Goal: Transaction & Acquisition: Purchase product/service

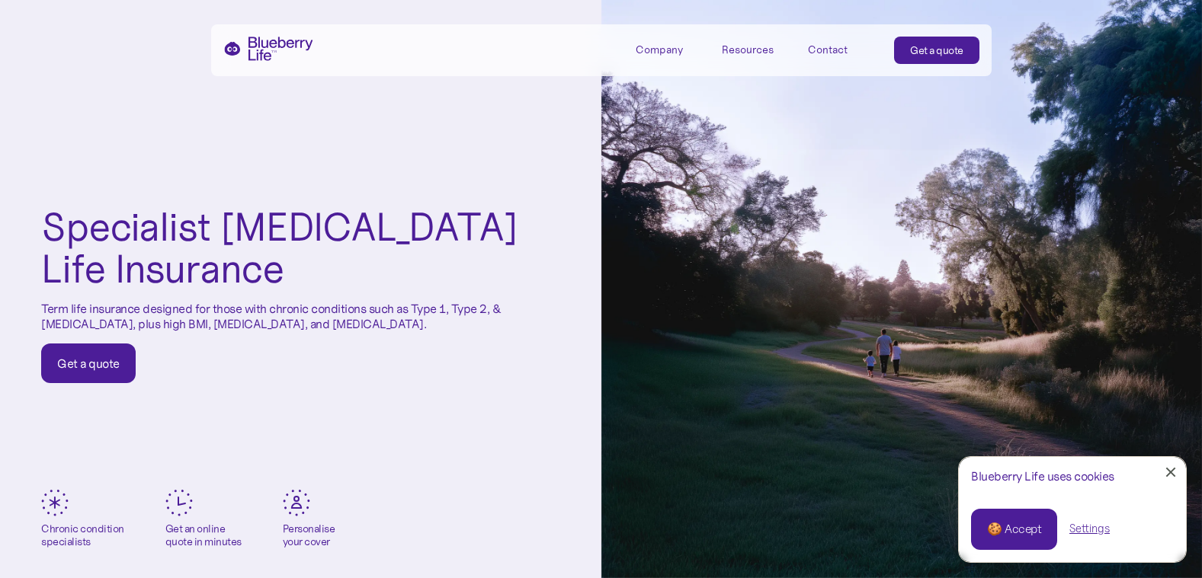
click at [1016, 527] on div "🍪 Accept" at bounding box center [1014, 529] width 54 height 17
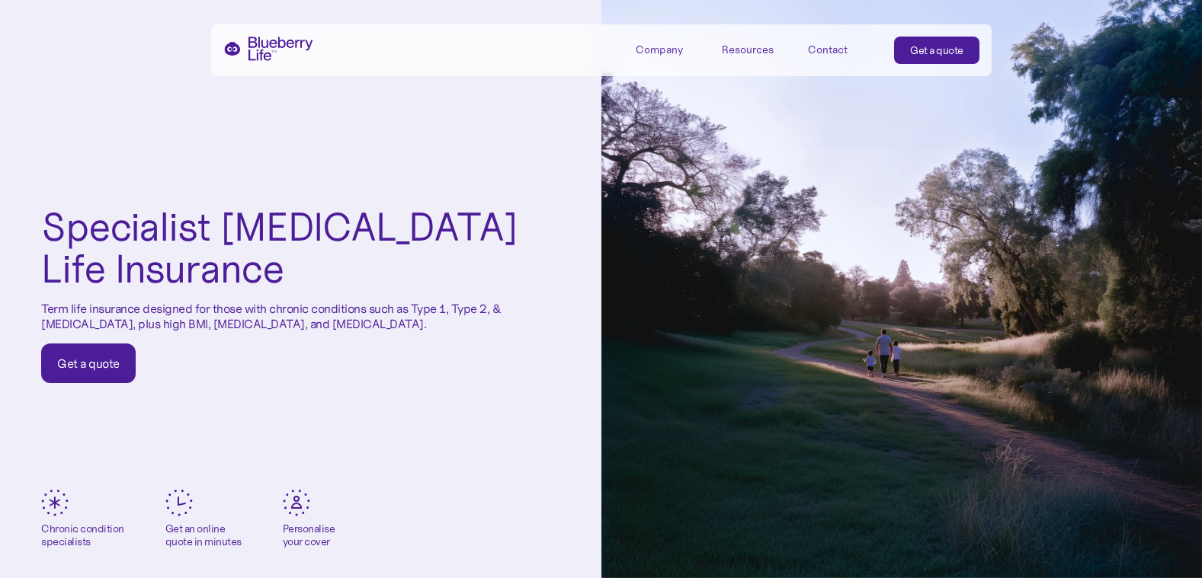
click at [92, 363] on div "Get a quote" at bounding box center [88, 363] width 62 height 15
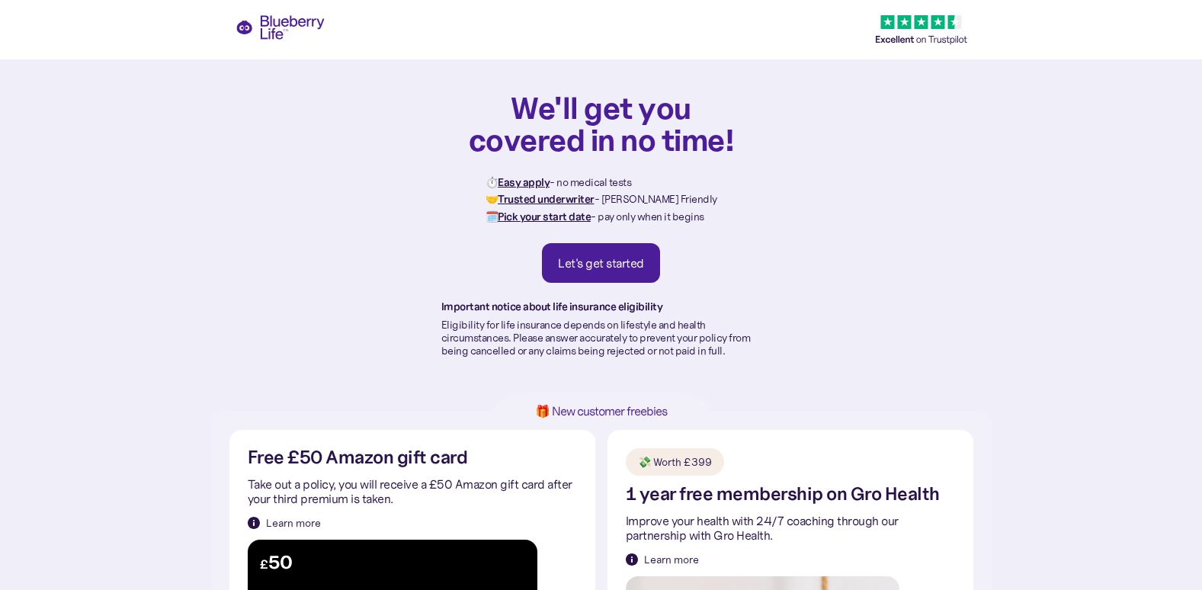
click at [594, 264] on div "Let's get started" at bounding box center [601, 262] width 86 height 15
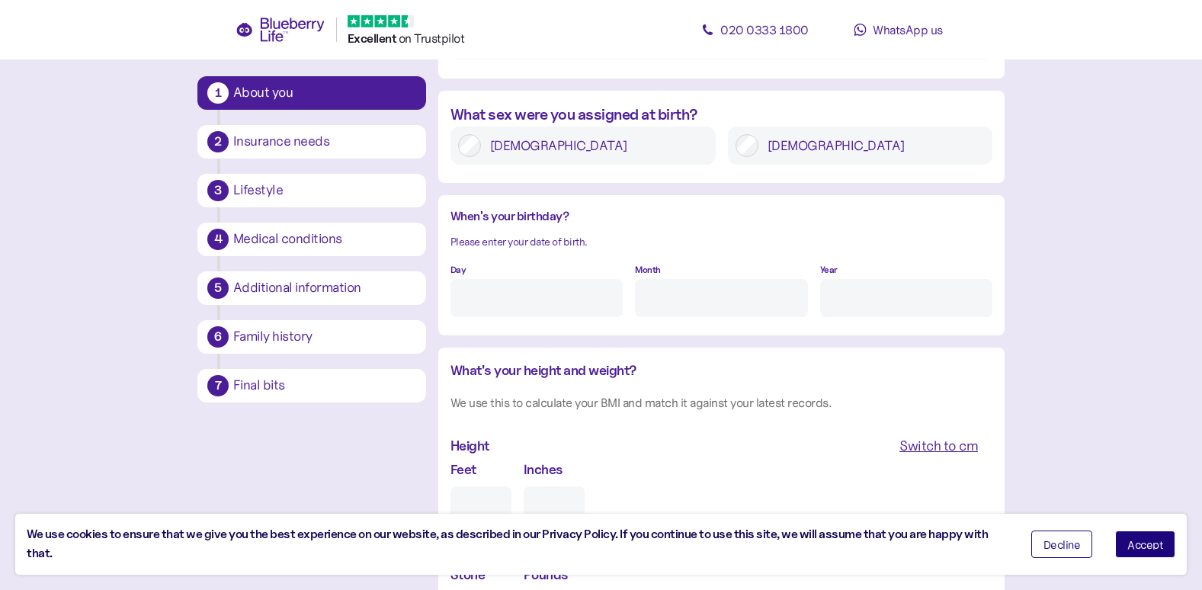
scroll to position [1305, 0]
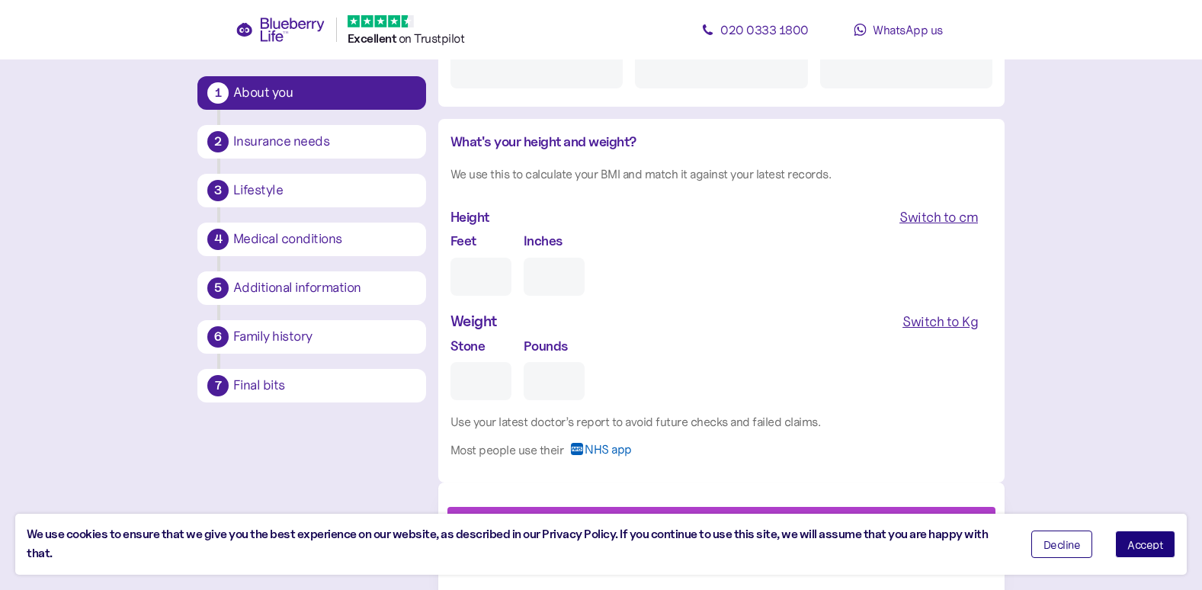
click at [1150, 547] on span "Accept" at bounding box center [1145, 544] width 36 height 11
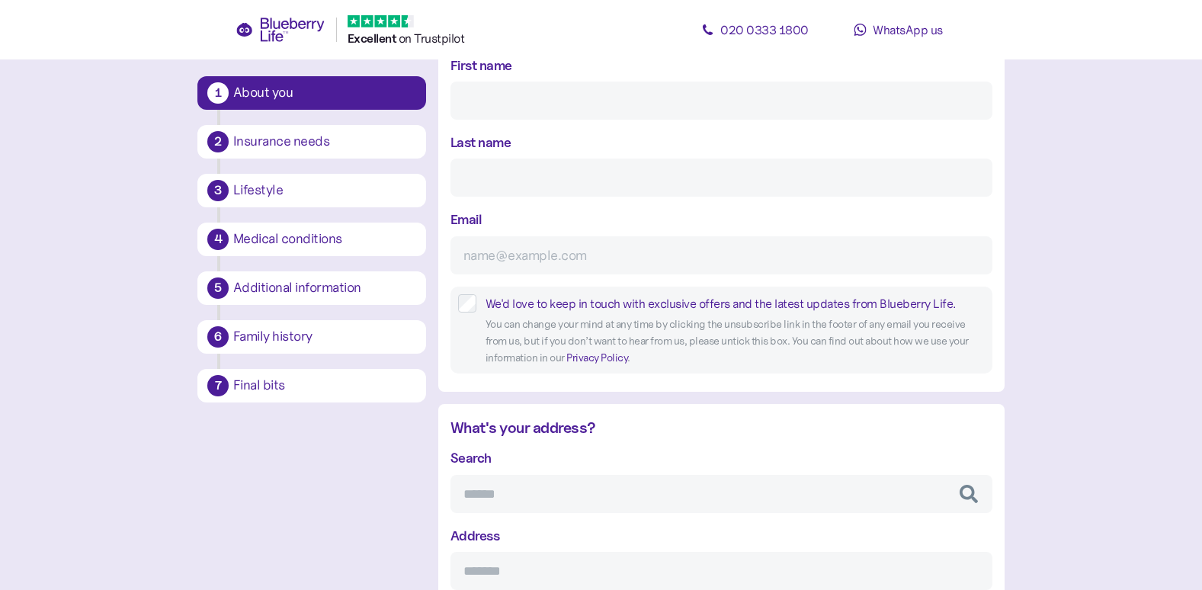
scroll to position [0, 0]
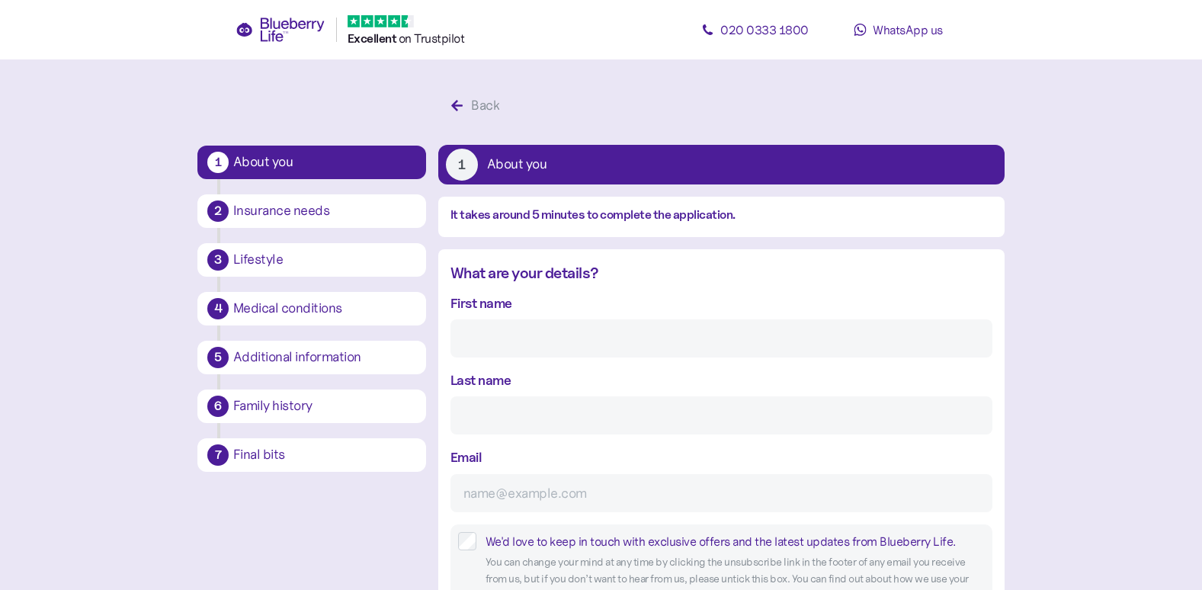
click at [475, 328] on input "First name" at bounding box center [721, 338] width 542 height 38
type input "STEPHEN"
type input "WEEITCH"
type input "s.weeitch@googlemail.com"
type input "**********"
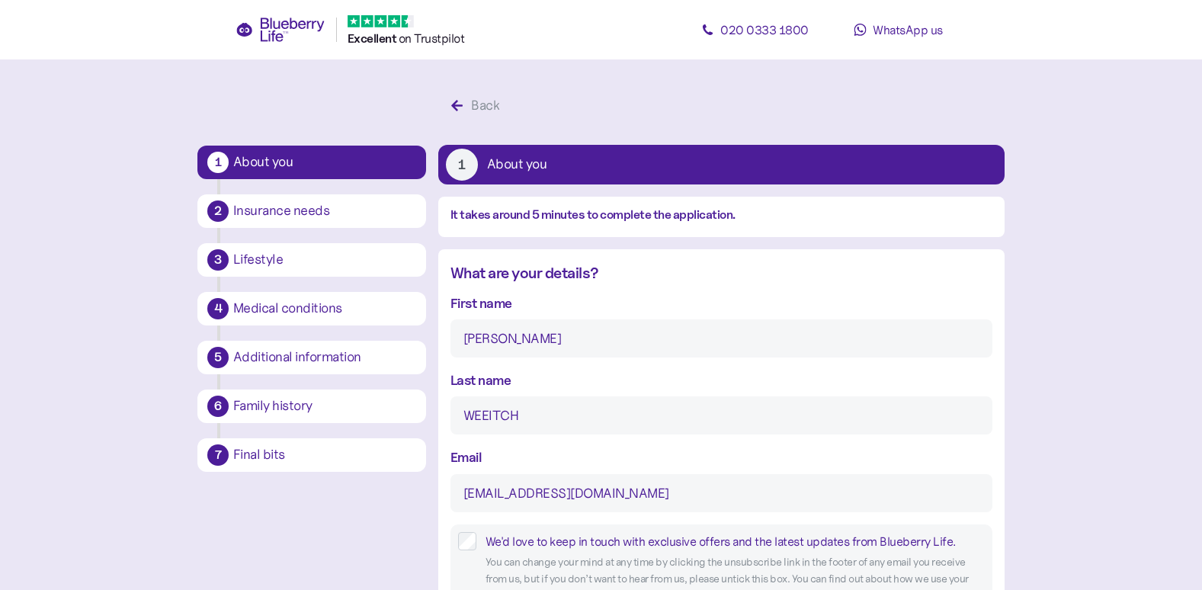
type input "********"
type input "******"
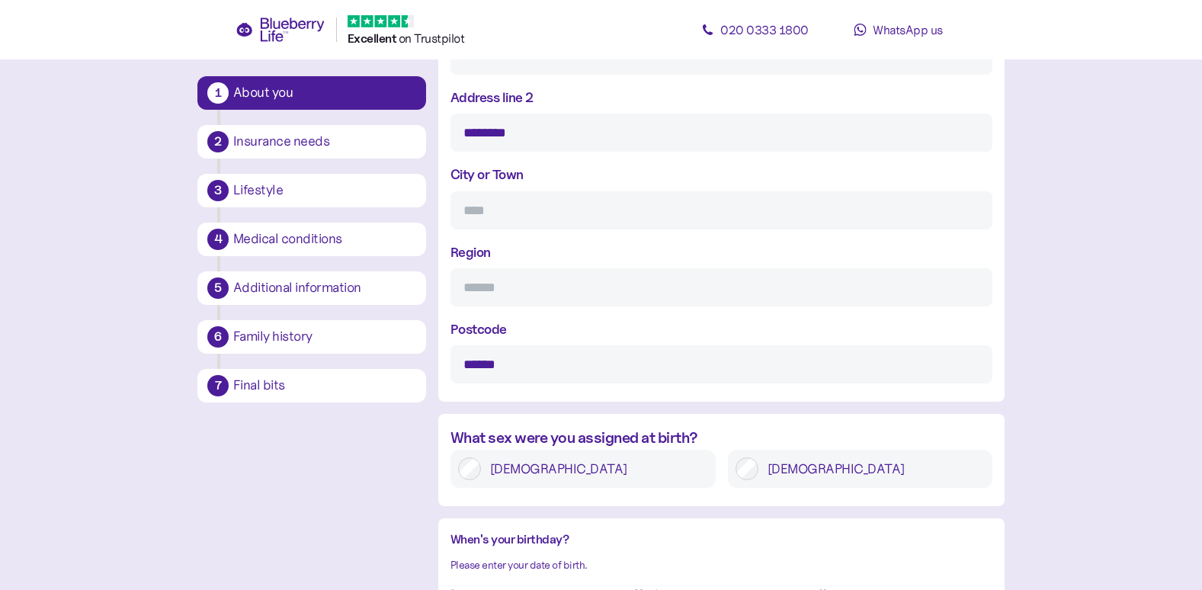
scroll to position [762, 0]
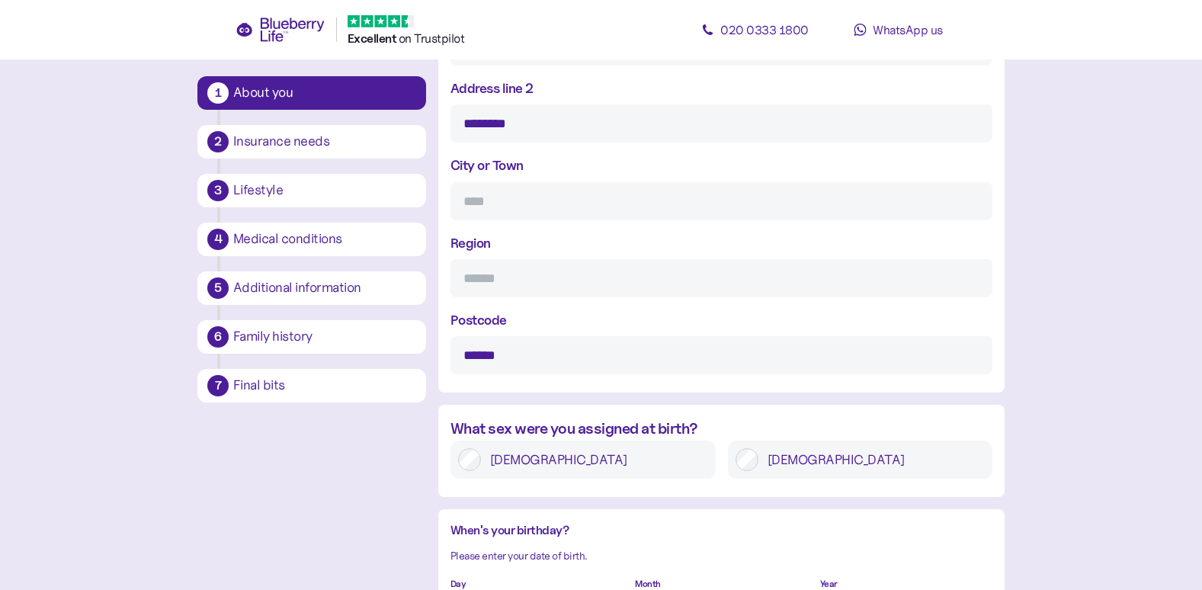
click at [507, 279] on input "Region" at bounding box center [721, 278] width 542 height 38
click at [888, 268] on input "****" at bounding box center [721, 278] width 542 height 38
type input "****"
click at [1169, 351] on main "**********" at bounding box center [601, 185] width 1202 height 1894
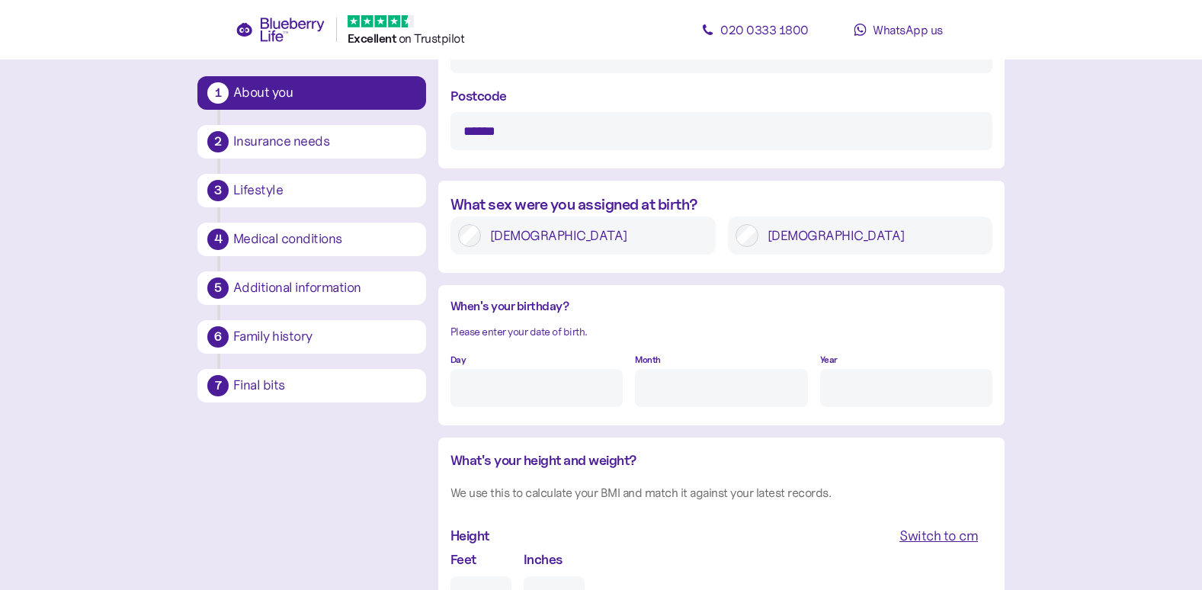
scroll to position [991, 0]
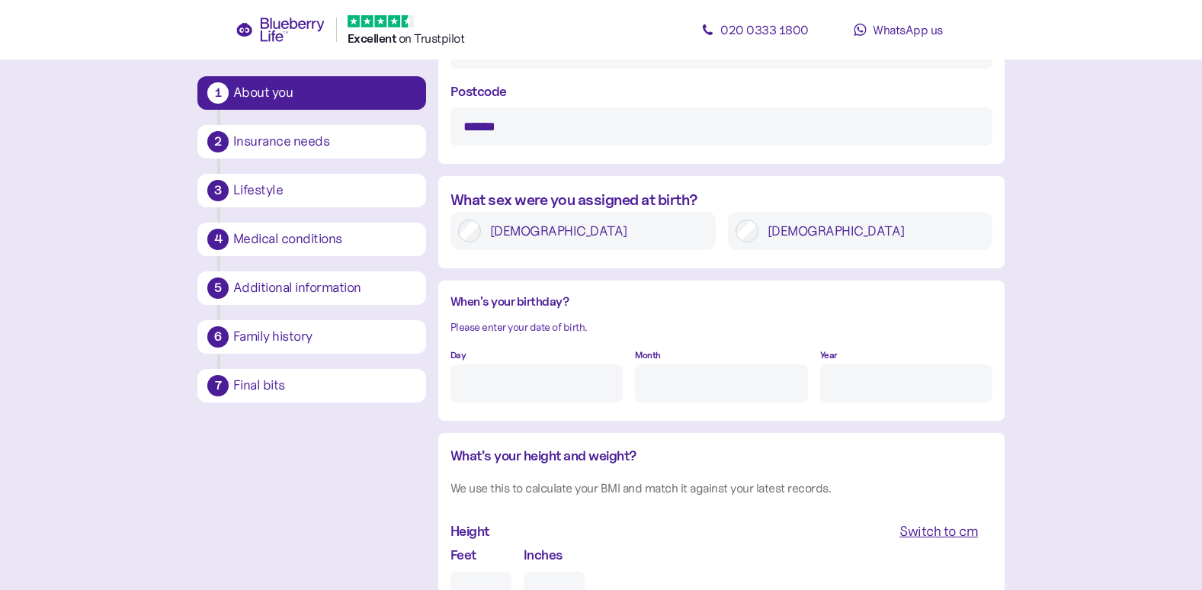
drag, startPoint x: 478, startPoint y: 364, endPoint x: 482, endPoint y: 356, distance: 9.2
click at [478, 364] on input "Day" at bounding box center [536, 383] width 172 height 38
type input "17"
click at [658, 364] on input "Month" at bounding box center [721, 383] width 172 height 38
type input "12"
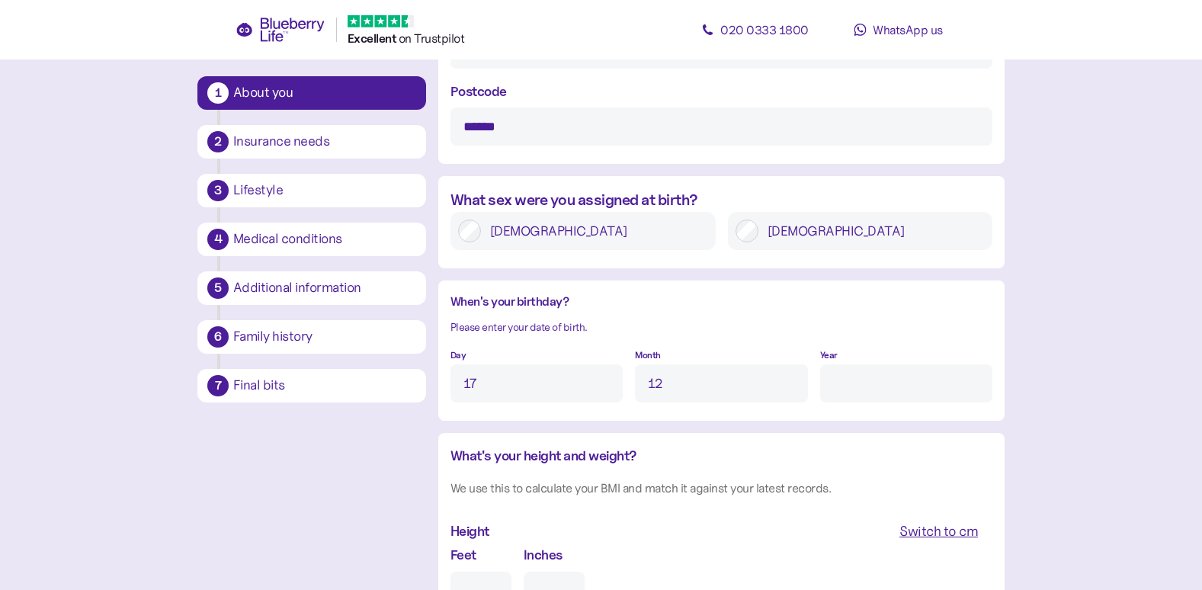
click at [846, 383] on input "Year" at bounding box center [906, 383] width 172 height 38
type input "****"
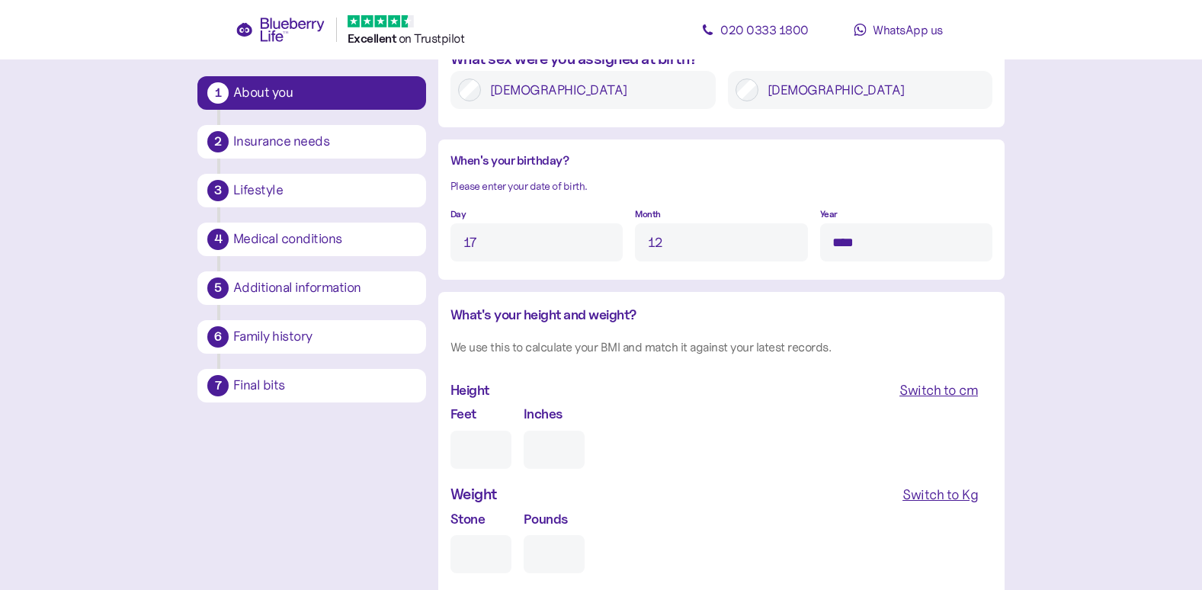
scroll to position [1219, 0]
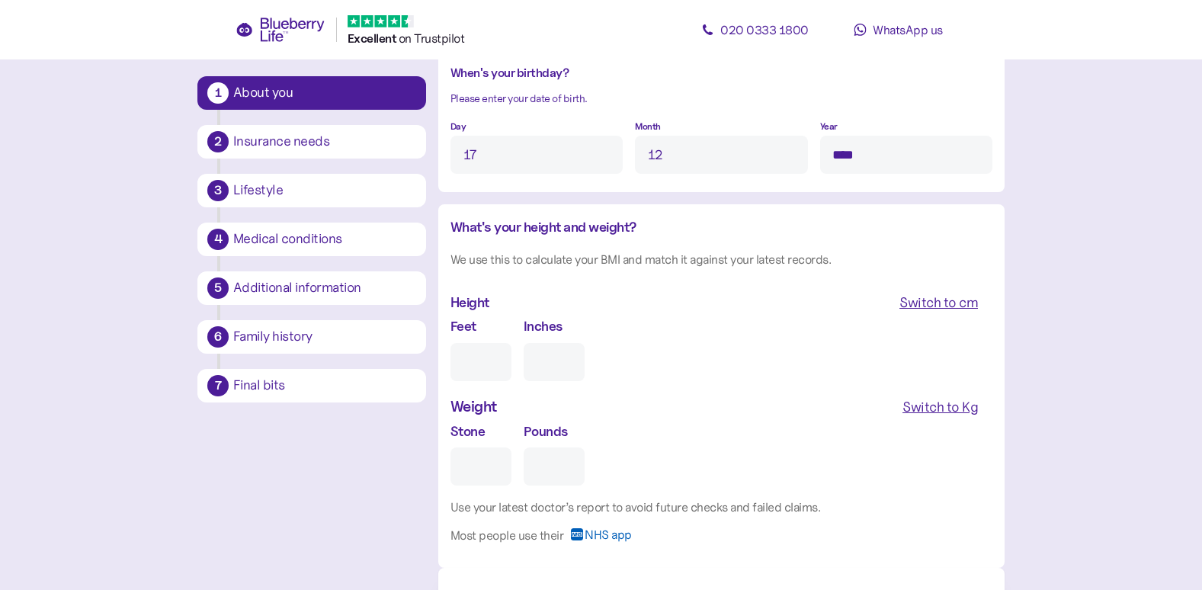
click at [496, 325] on div "Feet" at bounding box center [480, 347] width 61 height 65
click at [472, 322] on label "Feet" at bounding box center [463, 325] width 26 height 21
click at [472, 343] on input "Feet" at bounding box center [480, 362] width 61 height 38
type input "5"
type input "0"
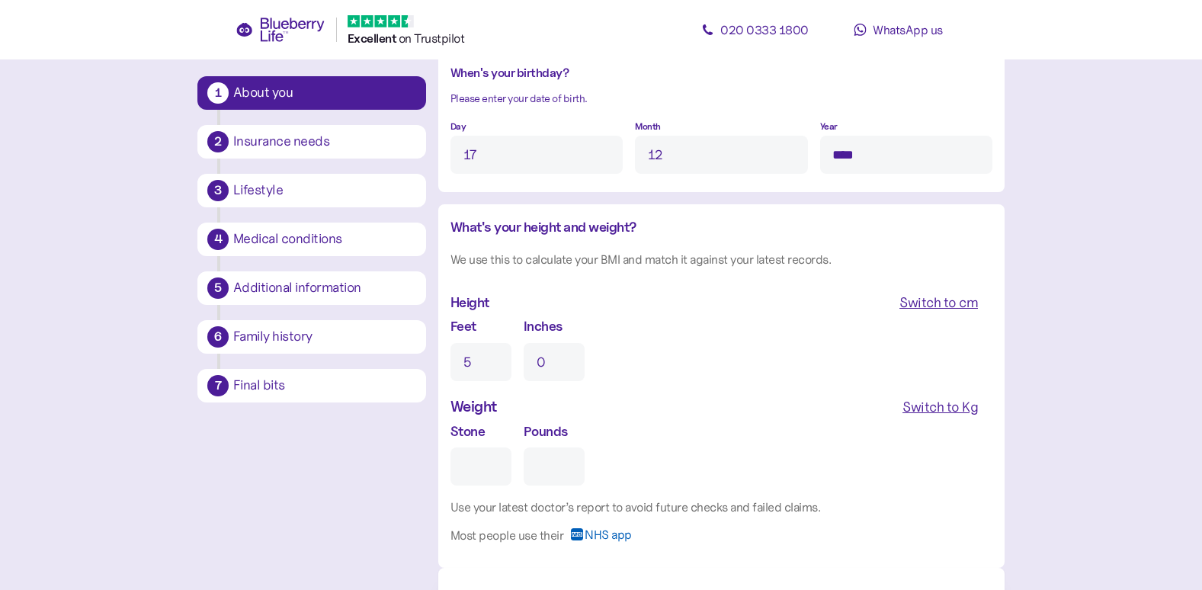
type input "5"
click at [541, 362] on input "0" at bounding box center [553, 362] width 61 height 38
drag, startPoint x: 536, startPoint y: 358, endPoint x: 565, endPoint y: 355, distance: 28.4
click at [565, 355] on input "08" at bounding box center [553, 362] width 61 height 38
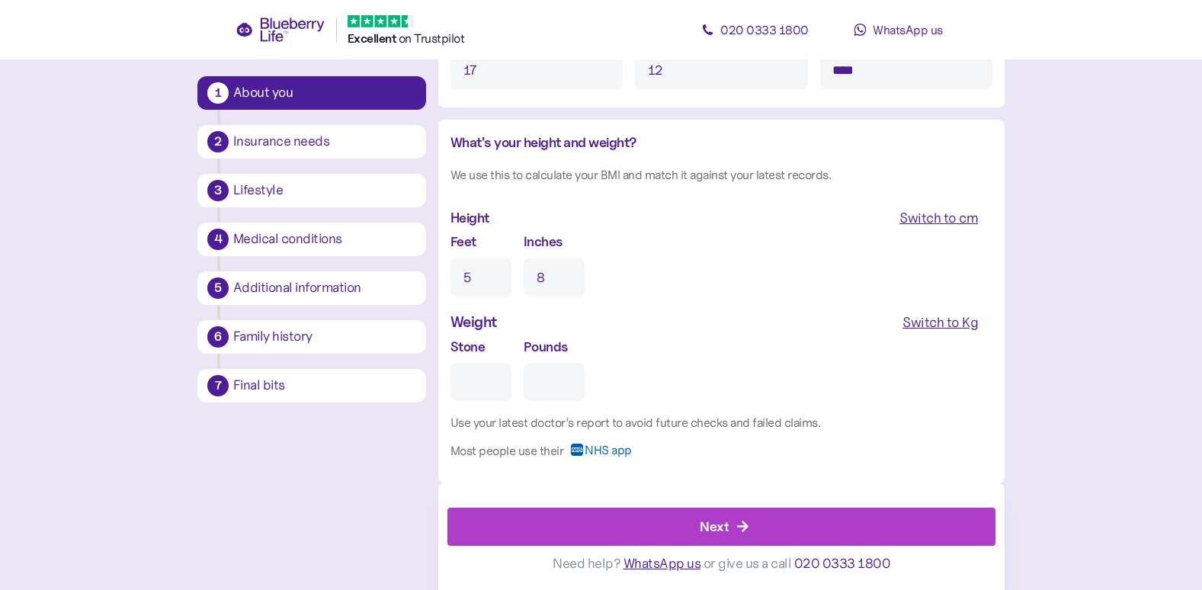
scroll to position [1305, 0]
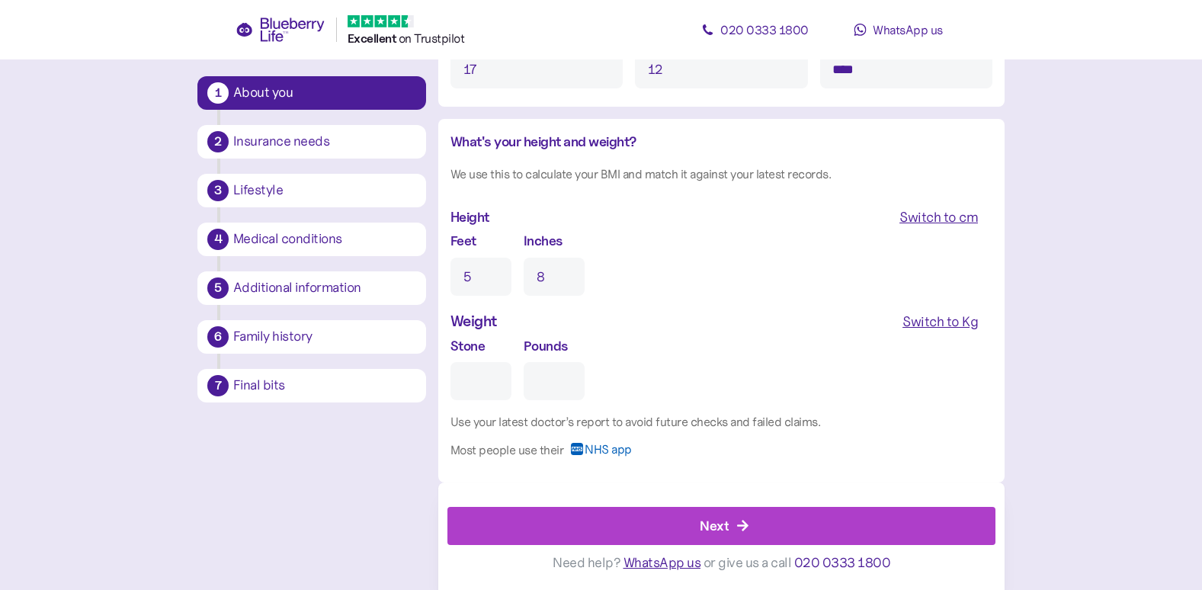
type input "8"
click at [475, 368] on input "Stone" at bounding box center [480, 381] width 61 height 38
type input "1"
type input "0"
type input "14"
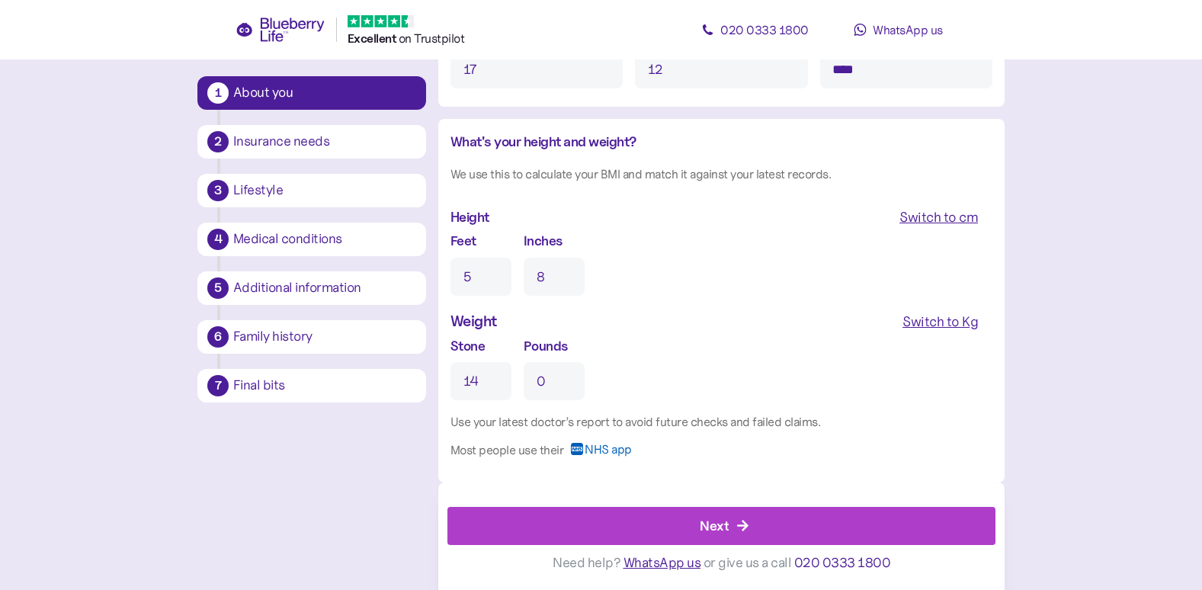
click at [537, 381] on input "0" at bounding box center [553, 381] width 61 height 38
drag, startPoint x: 530, startPoint y: 381, endPoint x: 570, endPoint y: 384, distance: 39.7
click at [570, 384] on input "0" at bounding box center [553, 381] width 61 height 38
type input "1"
click at [710, 530] on div "Next" at bounding box center [714, 525] width 29 height 21
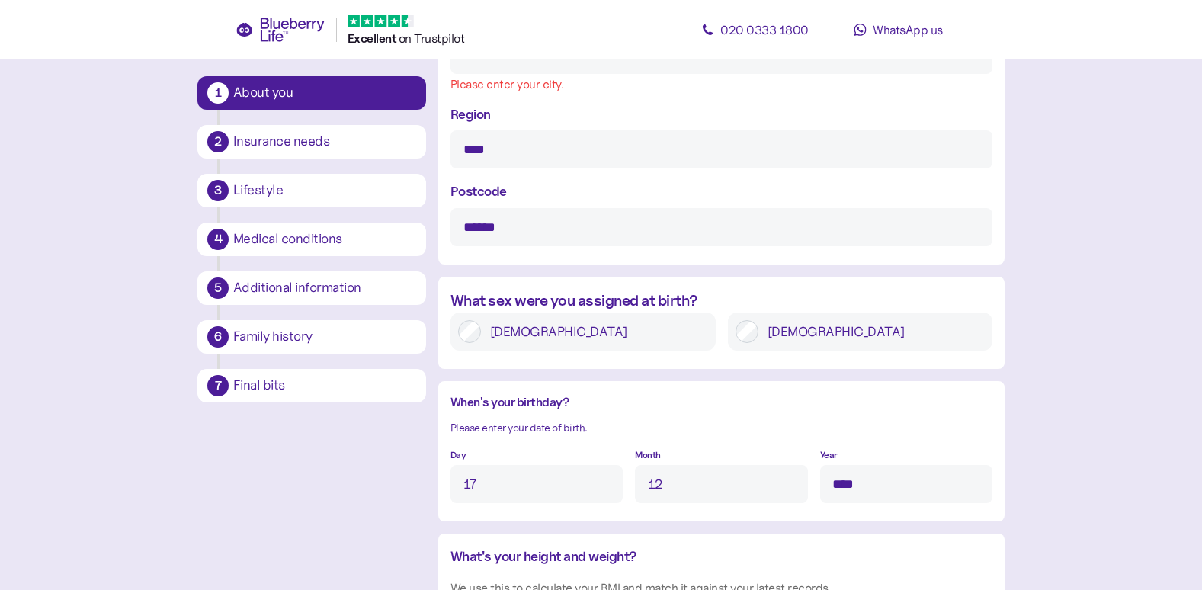
scroll to position [713, 0]
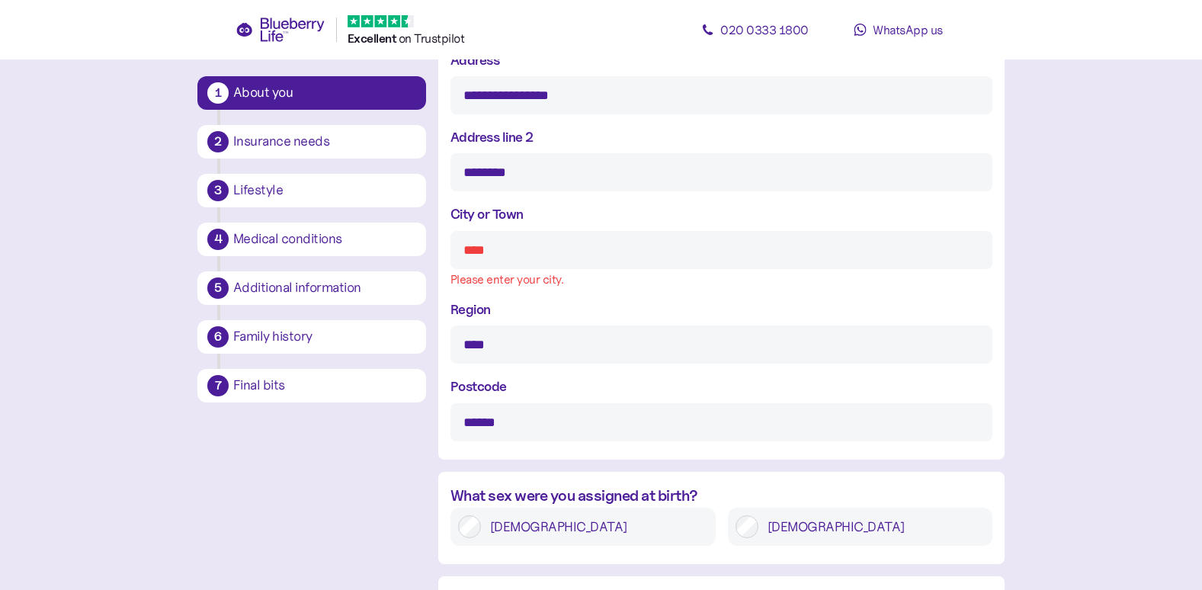
drag, startPoint x: 462, startPoint y: 254, endPoint x: 471, endPoint y: 250, distance: 9.9
click at [469, 251] on input "City or Town" at bounding box center [721, 250] width 542 height 38
type input "********"
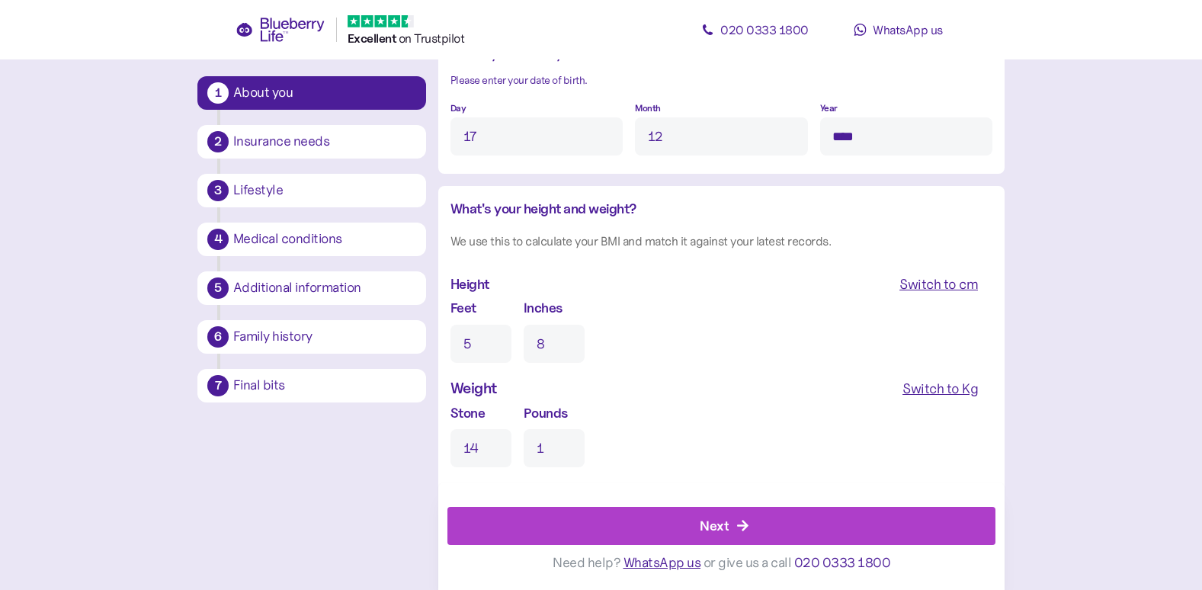
scroll to position [1305, 0]
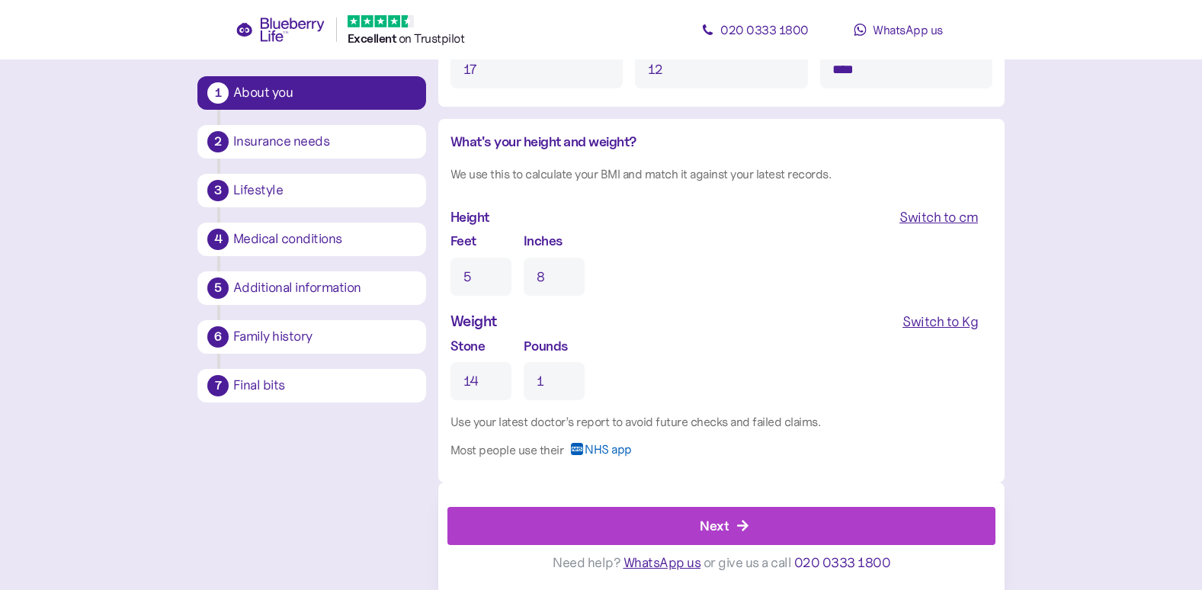
click at [722, 527] on div "Next" at bounding box center [714, 525] width 29 height 21
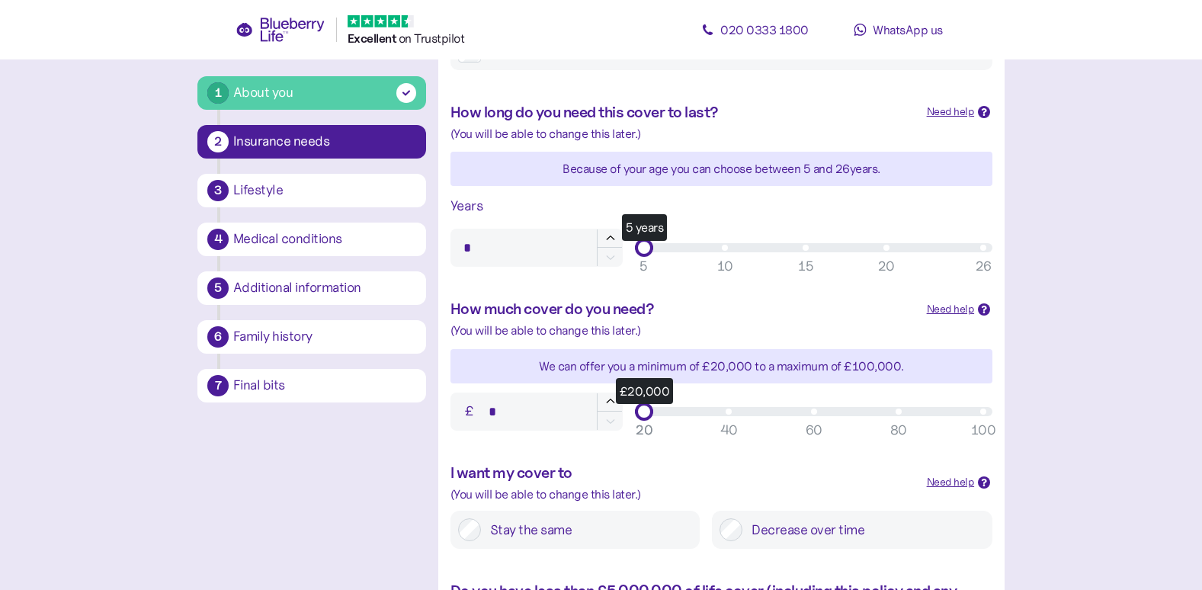
scroll to position [453, 0]
